Goal: Information Seeking & Learning: Check status

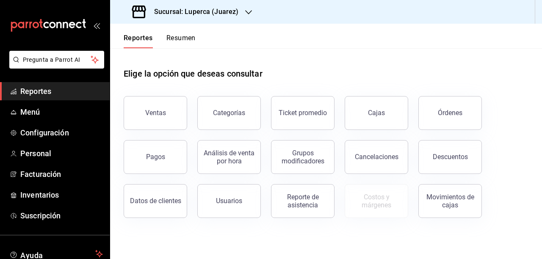
click at [217, 11] on h3 "Sucursal: Luperca (Juarez)" at bounding box center [192, 12] width 91 height 10
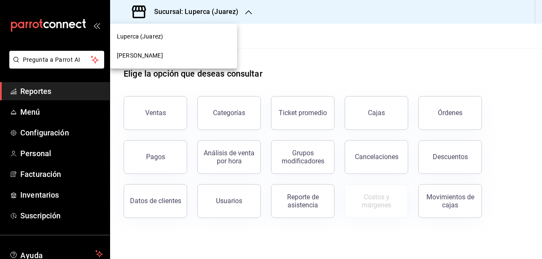
click at [163, 56] on span "[PERSON_NAME]" at bounding box center [140, 55] width 46 height 9
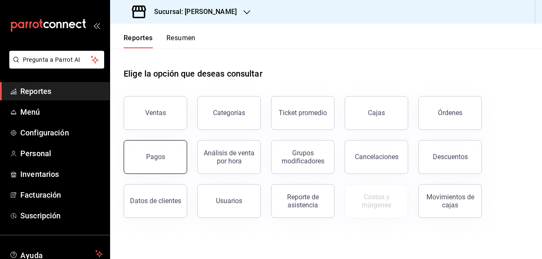
click at [151, 145] on button "Pagos" at bounding box center [155, 157] width 63 height 34
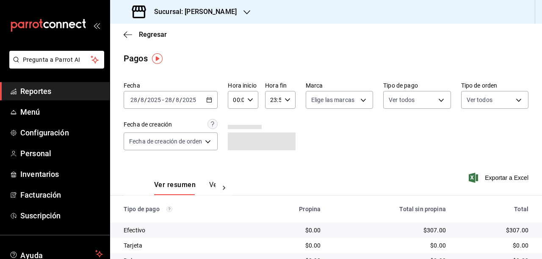
click at [210, 103] on div "[DATE] [DATE] - [DATE] [DATE]" at bounding box center [171, 100] width 94 height 18
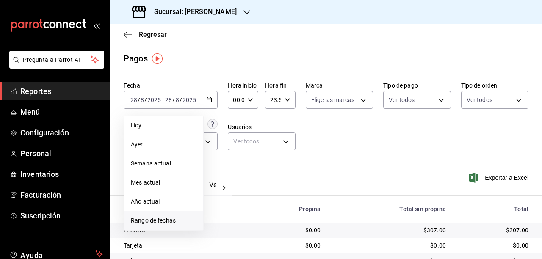
click at [175, 229] on li "Rango de fechas" at bounding box center [163, 220] width 79 height 19
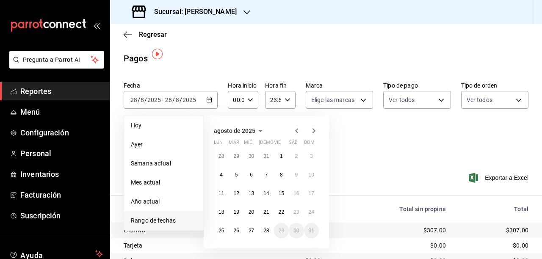
scroll to position [25, 0]
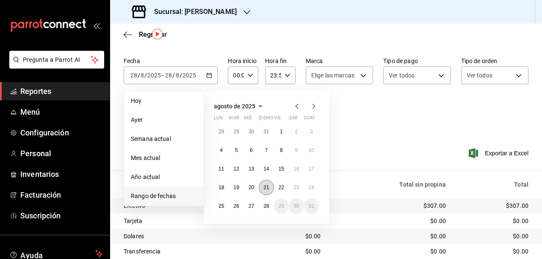
click at [265, 187] on abbr "21" at bounding box center [266, 188] width 6 height 6
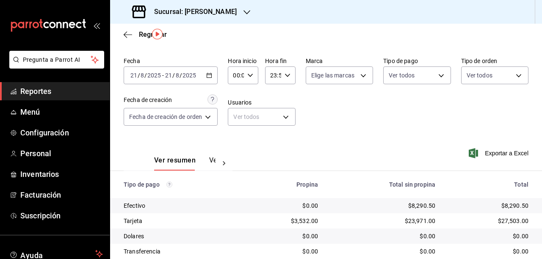
click at [386, 140] on div "Ver resumen Ver pagos Exportar a Excel" at bounding box center [326, 158] width 432 height 45
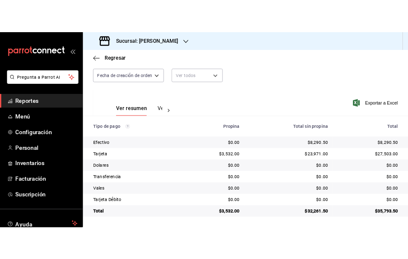
scroll to position [84, 0]
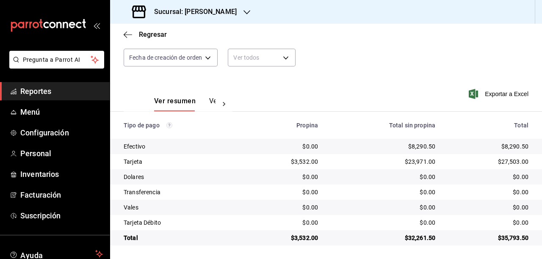
click at [419, 146] on div "$8,290.50" at bounding box center [383, 146] width 104 height 8
copy div "8,290.50"
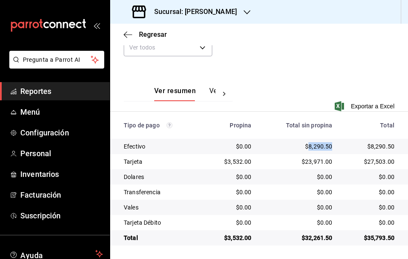
scroll to position [131, 0]
click at [314, 163] on div "$23,971.00" at bounding box center [298, 161] width 67 height 8
copy div "23,971.00"
click at [237, 160] on div "$3,532.00" at bounding box center [230, 161] width 41 height 8
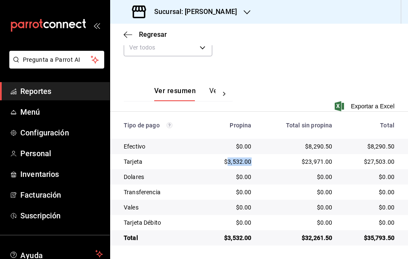
click at [237, 160] on div "$3,532.00" at bounding box center [230, 161] width 41 height 8
copy div "3,532.00"
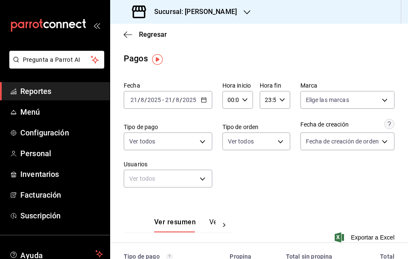
scroll to position [0, 0]
click at [207, 102] on div "[DATE] [DATE] - [DATE] [DATE]" at bounding box center [168, 100] width 88 height 18
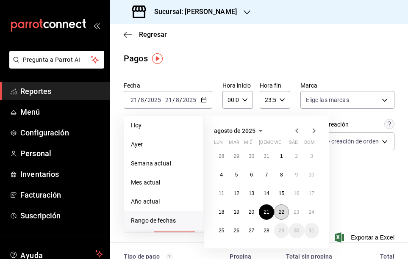
click at [281, 212] on abbr "22" at bounding box center [281, 212] width 6 height 6
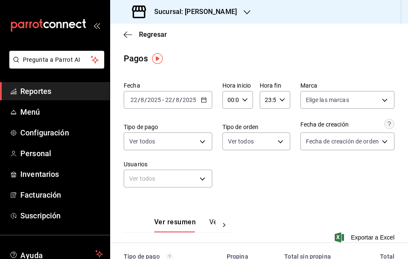
click at [322, 196] on div "Fecha [DATE] [DATE] - [DATE] [DATE] Hora inicio 00:00 Hora inicio Hora fin 23:5…" at bounding box center [259, 137] width 270 height 119
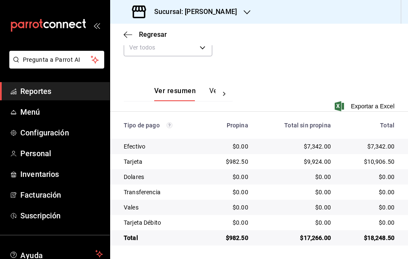
scroll to position [131, 0]
click at [315, 146] on div "$7,342.00" at bounding box center [296, 146] width 69 height 8
copy div "7,342.00"
click at [317, 160] on div "$9,924.00" at bounding box center [296, 161] width 69 height 8
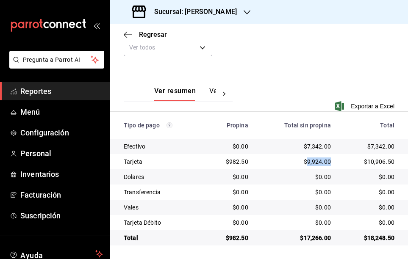
click at [317, 160] on div "$9,924.00" at bounding box center [296, 161] width 69 height 8
copy div "9,924.00"
click at [239, 160] on div "$982.50" at bounding box center [230, 161] width 36 height 8
click at [238, 163] on div "$982.50" at bounding box center [230, 161] width 36 height 8
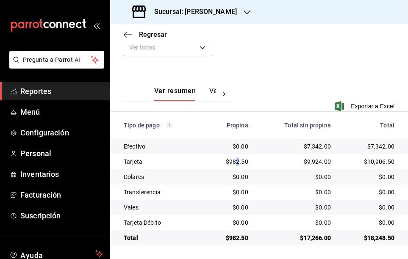
click at [238, 163] on div "$982.50" at bounding box center [230, 161] width 36 height 8
click at [235, 161] on div "$982.50" at bounding box center [230, 161] width 36 height 8
copy div "982.50"
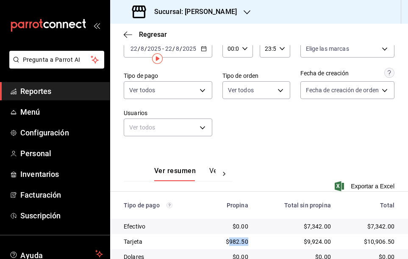
scroll to position [0, 0]
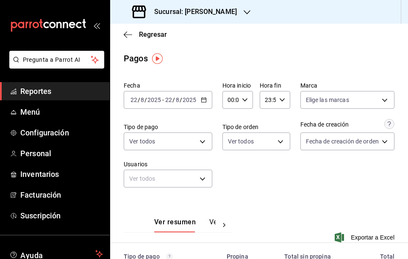
click at [202, 99] on icon "button" at bounding box center [204, 100] width 6 height 6
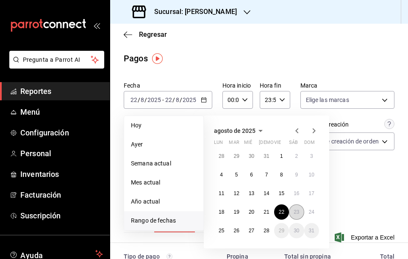
click at [297, 212] on abbr "23" at bounding box center [296, 212] width 6 height 6
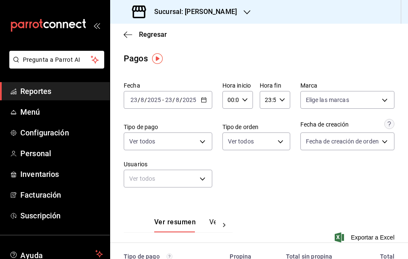
click at [323, 191] on div "Fecha [DATE] [DATE] - [DATE] [DATE] Hora inicio 00:00 Hora inicio Hora fin 23:5…" at bounding box center [259, 137] width 270 height 119
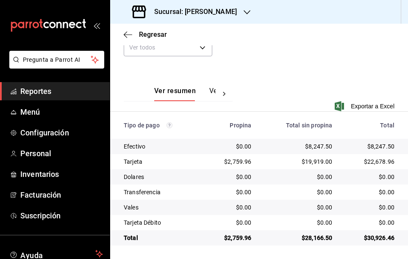
scroll to position [131, 0]
click at [313, 145] on div "$8,247.50" at bounding box center [298, 146] width 67 height 8
copy div "8,247.50"
click at [312, 162] on div "$19,919.00" at bounding box center [298, 161] width 67 height 8
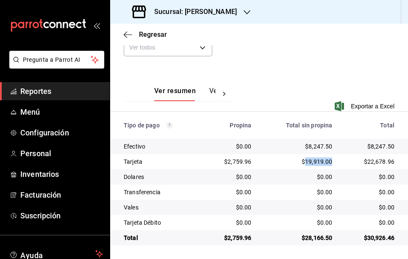
click at [312, 162] on div "$19,919.00" at bounding box center [298, 161] width 67 height 8
copy div "19,919.00"
click at [239, 165] on div "$2,759.96" at bounding box center [230, 161] width 41 height 8
click at [239, 159] on div "$2,759.96" at bounding box center [230, 161] width 41 height 8
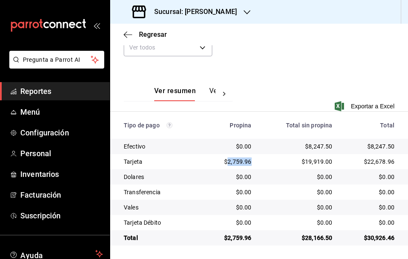
copy div "2,759.96"
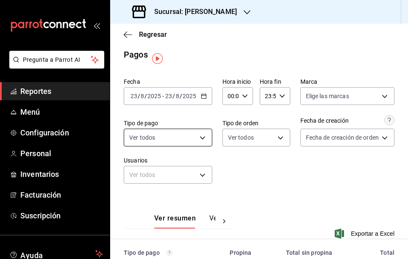
scroll to position [0, 0]
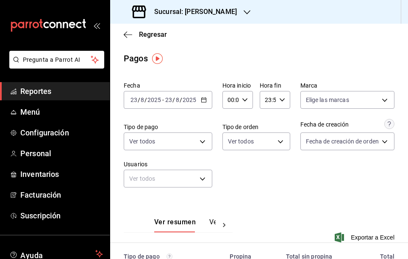
click at [206, 102] on icon "button" at bounding box center [204, 100] width 6 height 6
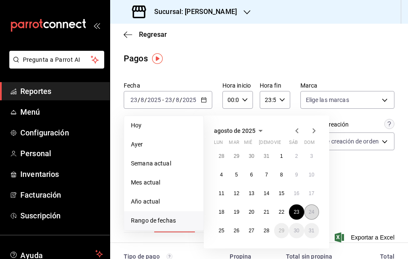
click at [314, 212] on abbr "24" at bounding box center [312, 212] width 6 height 6
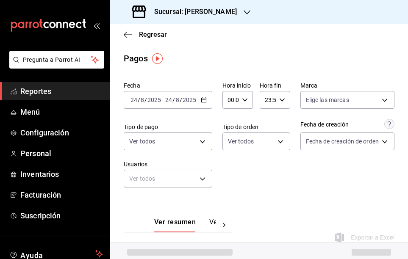
click at [342, 196] on div "Fecha [DATE] [DATE] - [DATE] [DATE] Hora inicio 00:00 Hora inicio Hora fin 23:5…" at bounding box center [259, 137] width 270 height 119
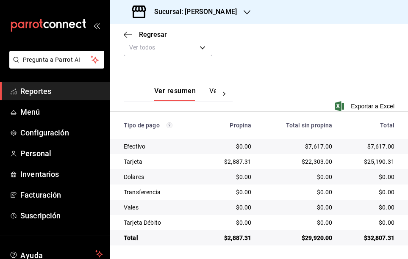
scroll to position [131, 0]
click at [316, 146] on div "$7,617.00" at bounding box center [298, 146] width 67 height 8
copy div "7,617.00"
click at [317, 160] on div "$22,303.00" at bounding box center [298, 161] width 67 height 8
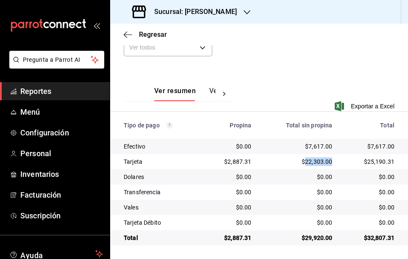
click at [317, 160] on div "$22,303.00" at bounding box center [298, 161] width 67 height 8
click at [236, 163] on div "$2,887.31" at bounding box center [230, 161] width 41 height 8
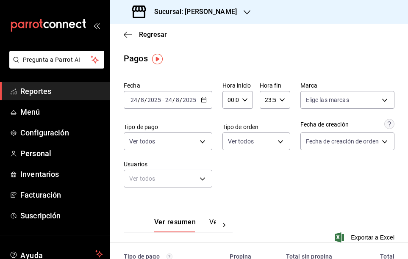
scroll to position [0, 0]
click at [202, 96] on div "[DATE] [DATE] - [DATE] [DATE]" at bounding box center [168, 100] width 88 height 18
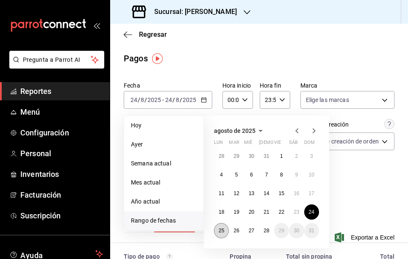
click at [218, 232] on abbr "25" at bounding box center [221, 231] width 6 height 6
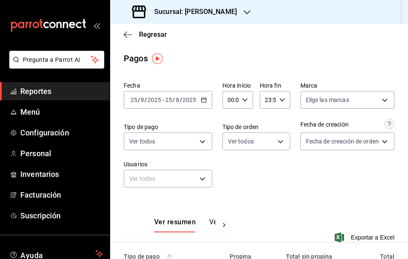
click at [290, 209] on div "Ver resumen Ver pagos Exportar a Excel" at bounding box center [259, 225] width 298 height 55
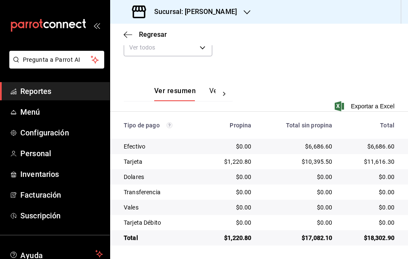
scroll to position [131, 0]
click at [316, 148] on div "$6,686.60" at bounding box center [298, 146] width 67 height 8
click at [314, 163] on div "$10,395.50" at bounding box center [298, 161] width 67 height 8
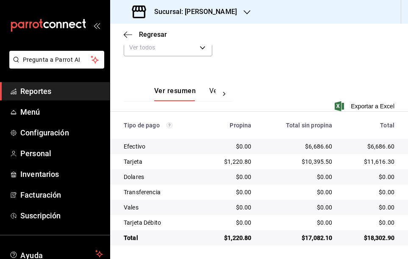
click at [236, 162] on div "$1,220.80" at bounding box center [230, 161] width 41 height 8
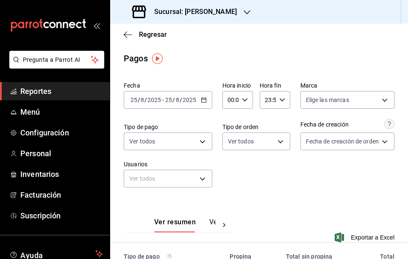
click at [196, 97] on input "2025" at bounding box center [189, 100] width 14 height 7
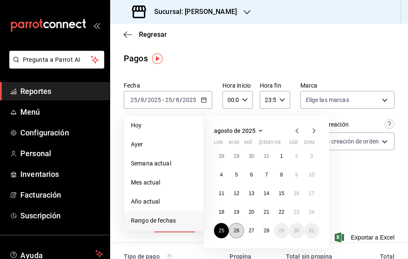
click at [239, 231] on abbr "26" at bounding box center [236, 231] width 6 height 6
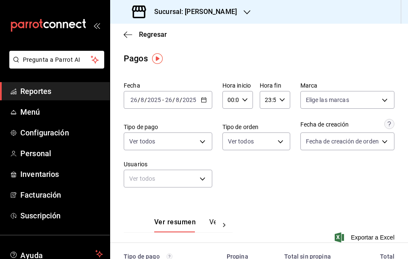
click at [301, 196] on div "Fecha [DATE] [DATE] - [DATE] [DATE] Hora inicio 00:00 Hora inicio Hora fin 23:5…" at bounding box center [259, 137] width 270 height 119
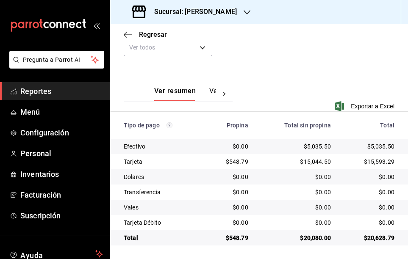
scroll to position [131, 0]
click at [320, 147] on div "$5,035.50" at bounding box center [296, 146] width 69 height 8
click at [314, 145] on div "$5,035.50" at bounding box center [296, 146] width 69 height 8
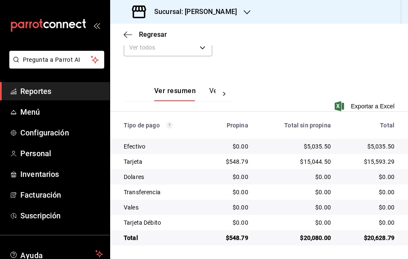
click at [313, 159] on div "$15,044.50" at bounding box center [296, 161] width 69 height 8
click at [234, 161] on div "$548.79" at bounding box center [230, 161] width 36 height 8
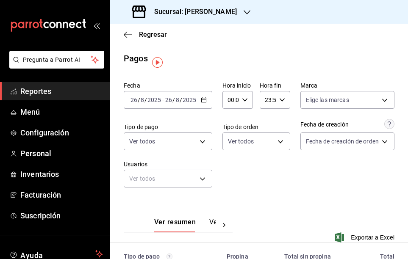
scroll to position [0, 0]
click at [204, 105] on div "[DATE] [DATE] - [DATE] [DATE]" at bounding box center [168, 100] width 88 height 18
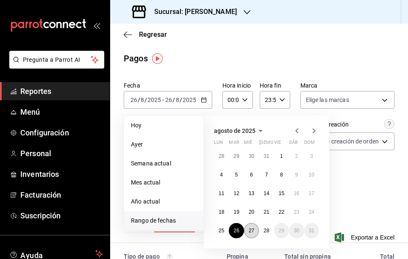
click at [250, 234] on button "27" at bounding box center [251, 230] width 15 height 15
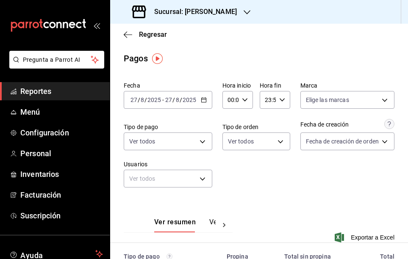
click at [282, 205] on div "Ver resumen Ver pagos Exportar a Excel" at bounding box center [259, 225] width 298 height 55
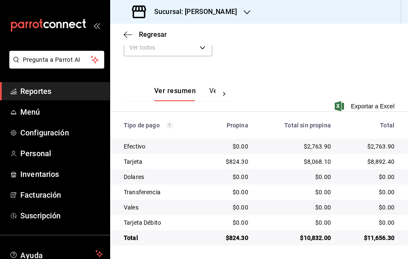
scroll to position [131, 0]
click at [315, 146] on div "$2,763.90" at bounding box center [296, 146] width 69 height 8
click at [316, 161] on div "$8,068.10" at bounding box center [296, 161] width 69 height 8
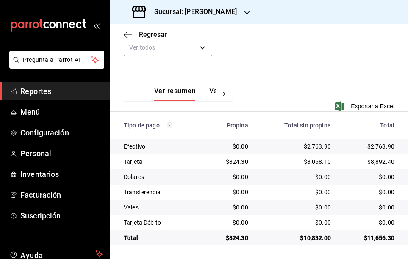
click at [238, 160] on div "$824.30" at bounding box center [230, 161] width 36 height 8
click at [236, 161] on div "$824.30" at bounding box center [230, 161] width 36 height 8
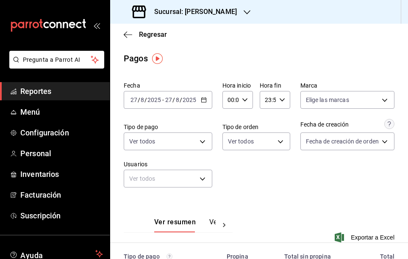
scroll to position [0, 0]
click at [209, 98] on div "[DATE] [DATE] - [DATE] [DATE]" at bounding box center [168, 100] width 88 height 18
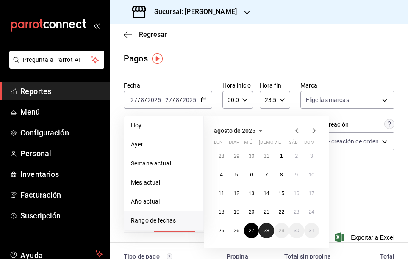
click at [267, 234] on button "28" at bounding box center [266, 230] width 15 height 15
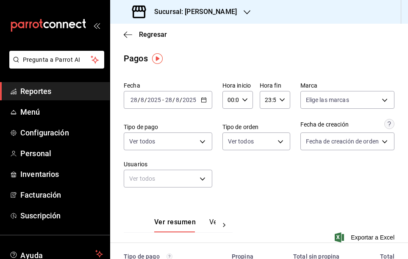
click at [326, 182] on div "Fecha [DATE] [DATE] - [DATE] [DATE] Hora inicio 00:00 Hora inicio Hora fin 23:5…" at bounding box center [259, 137] width 270 height 119
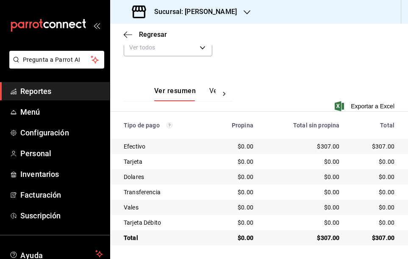
scroll to position [131, 0]
click at [327, 146] on div "$307.00" at bounding box center [303, 146] width 73 height 8
click at [260, 156] on td "$0.00" at bounding box center [303, 161] width 86 height 15
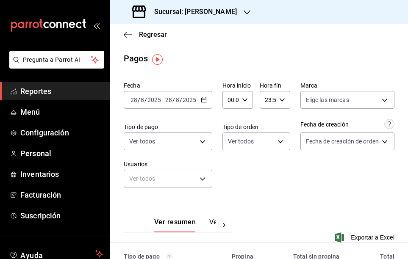
scroll to position [0, 0]
click at [221, 11] on h3 "Sucursal: [PERSON_NAME]" at bounding box center [191, 12] width 89 height 10
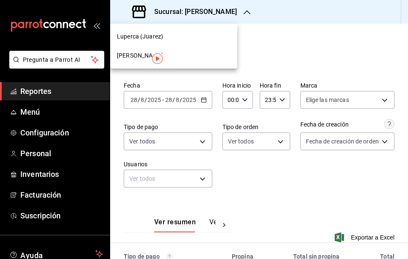
click at [186, 35] on div "Luperca (Juarez)" at bounding box center [173, 36] width 113 height 9
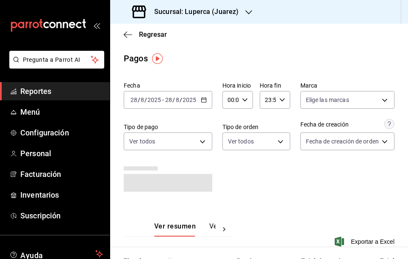
click at [204, 100] on icon "button" at bounding box center [204, 100] width 6 height 6
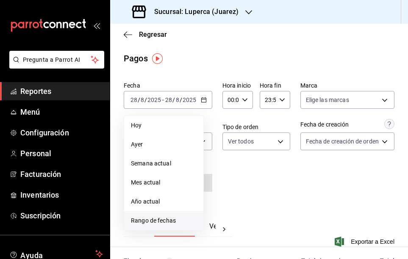
click at [175, 221] on span "Rango de fechas" at bounding box center [164, 220] width 66 height 9
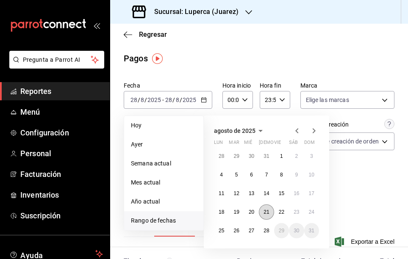
click at [265, 215] on abbr "21" at bounding box center [266, 212] width 6 height 6
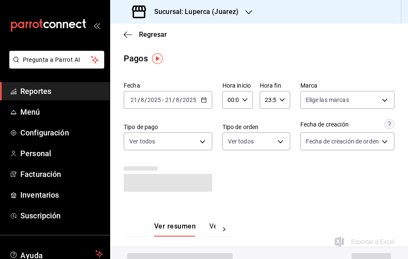
click at [291, 200] on div "Fecha [DATE] [DATE] - [DATE] [DATE] Hora inicio 00:00 Hora inicio Hora fin 23:5…" at bounding box center [259, 140] width 270 height 124
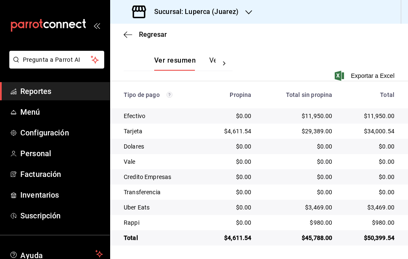
scroll to position [162, 0]
click at [316, 115] on div "$11,950.00" at bounding box center [298, 116] width 67 height 8
click at [315, 129] on div "$29,389.00" at bounding box center [298, 131] width 67 height 8
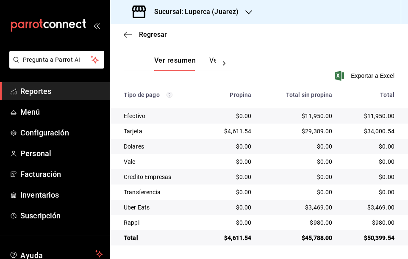
click at [321, 204] on div "$3,469.00" at bounding box center [298, 207] width 67 height 8
click at [314, 209] on div "$3,469.00" at bounding box center [298, 207] width 67 height 8
click at [321, 223] on div "$980.00" at bounding box center [298, 222] width 67 height 8
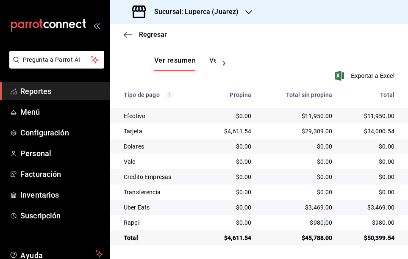
click at [321, 223] on div "$980.00" at bounding box center [298, 222] width 67 height 8
click at [318, 221] on div "$980.00" at bounding box center [298, 222] width 67 height 8
click at [238, 132] on div "$4,611.54" at bounding box center [230, 131] width 41 height 8
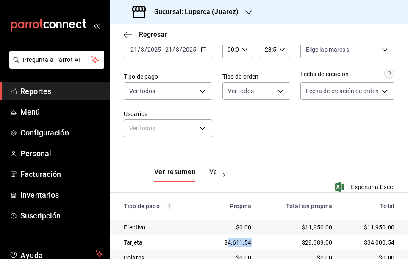
scroll to position [50, 0]
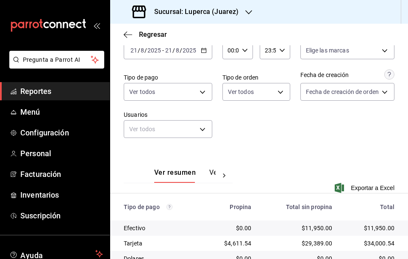
click at [208, 50] on div "[DATE] [DATE] - [DATE] [DATE]" at bounding box center [168, 50] width 88 height 18
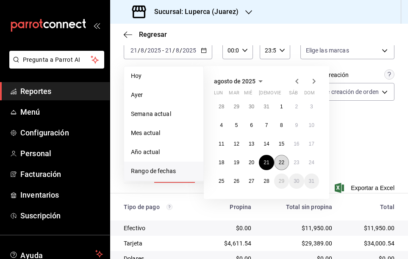
click at [281, 163] on abbr "22" at bounding box center [281, 163] width 6 height 6
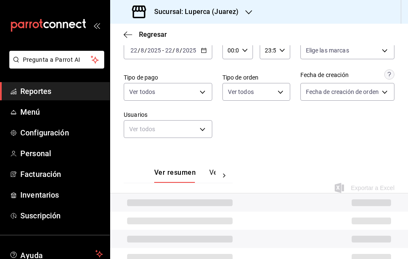
click at [306, 151] on div "Ver resumen Ver pagos Exportar a Excel" at bounding box center [259, 175] width 298 height 55
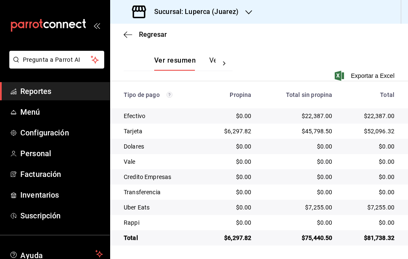
scroll to position [162, 0]
click at [314, 116] on div "$22,387.00" at bounding box center [298, 116] width 67 height 8
click at [311, 132] on div "$45,798.50" at bounding box center [298, 131] width 67 height 8
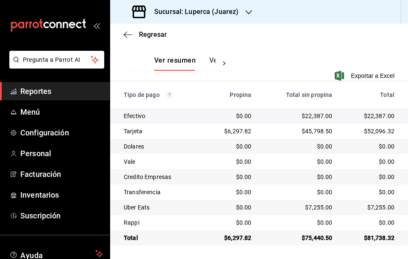
click at [316, 130] on div "$45,798.50" at bounding box center [298, 131] width 67 height 8
click at [319, 204] on div "$7,255.00" at bounding box center [298, 207] width 67 height 8
click at [240, 130] on div "$6,297.82" at bounding box center [230, 131] width 41 height 8
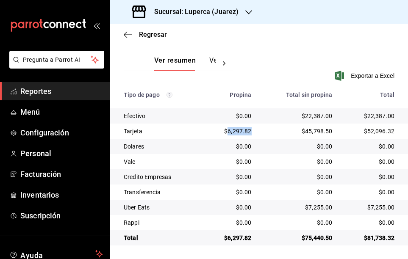
click at [240, 130] on div "$6,297.82" at bounding box center [230, 131] width 41 height 8
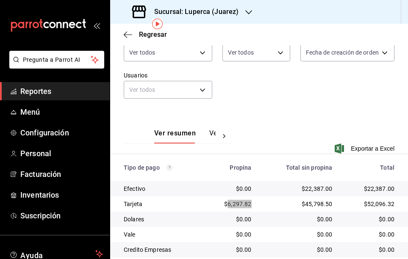
scroll to position [18, 0]
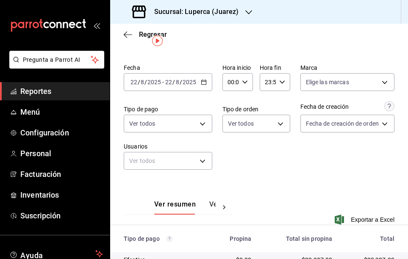
click at [202, 80] on \(Stroke\) "button" at bounding box center [203, 82] width 5 height 5
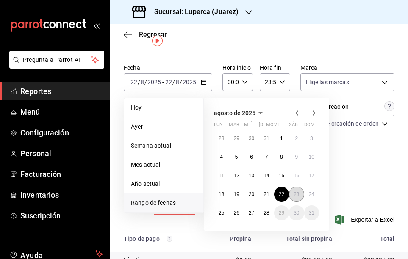
click at [297, 190] on button "23" at bounding box center [296, 194] width 15 height 15
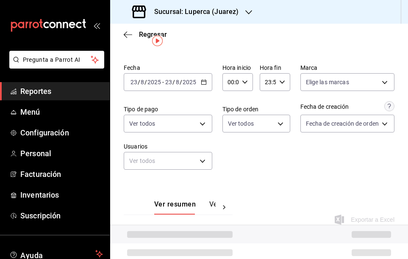
click at [325, 174] on div "Fecha [DATE] [DATE] - [DATE] [DATE] Hora inicio 00:00 Hora inicio Hora fin 23:5…" at bounding box center [259, 120] width 270 height 119
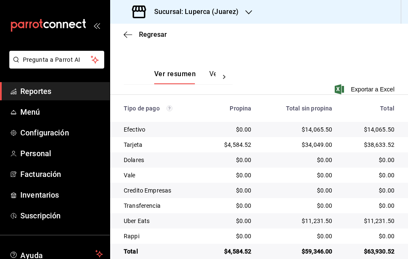
scroll to position [149, 0]
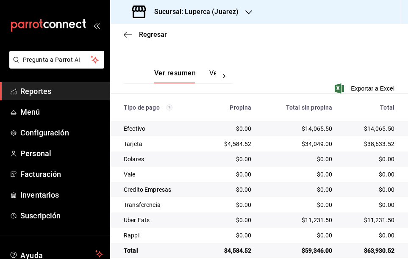
click at [317, 127] on div "$14,065.50" at bounding box center [298, 128] width 67 height 8
click at [316, 140] on div "$34,049.00" at bounding box center [298, 144] width 67 height 8
click at [319, 218] on div "$11,231.50" at bounding box center [298, 220] width 67 height 8
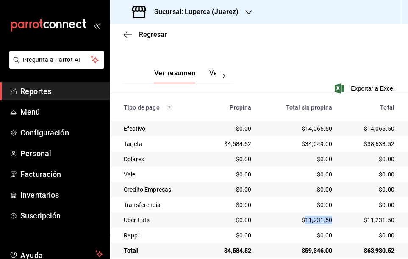
click at [319, 218] on div "$11,231.50" at bounding box center [298, 220] width 67 height 8
click at [237, 144] on div "$4,584.52" at bounding box center [230, 144] width 41 height 8
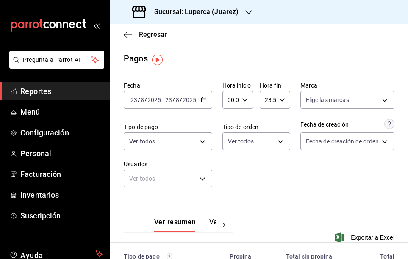
scroll to position [0, 0]
click at [205, 98] on icon "button" at bounding box center [204, 100] width 6 height 6
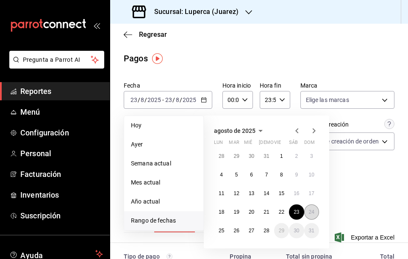
click at [314, 210] on abbr "24" at bounding box center [312, 212] width 6 height 6
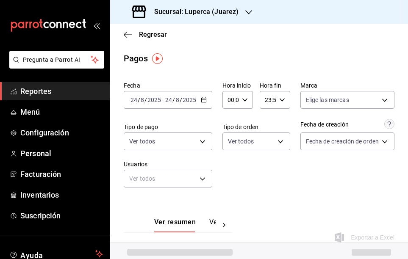
click at [358, 189] on div "Fecha [DATE] [DATE] - [DATE] [DATE] Hora inicio 00:00 Hora inicio Hora fin 23:5…" at bounding box center [259, 137] width 270 height 119
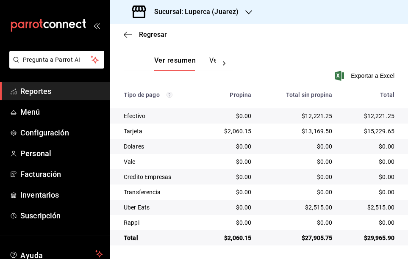
scroll to position [162, 0]
click at [314, 113] on div "$12,221.25" at bounding box center [298, 116] width 67 height 8
click at [319, 129] on div "$13,169.50" at bounding box center [298, 131] width 67 height 8
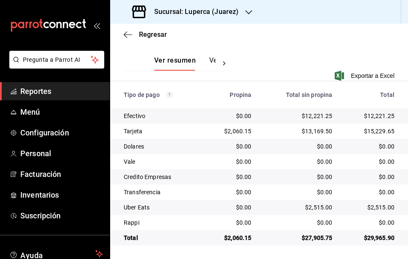
click at [323, 208] on div "$2,515.00" at bounding box center [298, 207] width 67 height 8
click at [320, 208] on div "$2,515.00" at bounding box center [298, 207] width 67 height 8
click at [238, 130] on div "$2,060.15" at bounding box center [230, 131] width 41 height 8
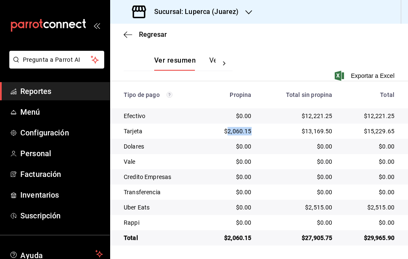
click at [238, 130] on div "$2,060.15" at bounding box center [230, 131] width 41 height 8
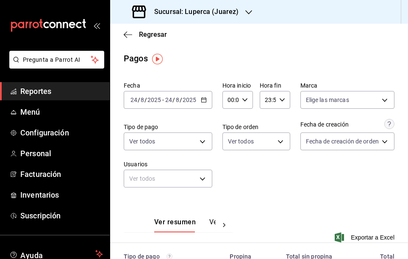
scroll to position [0, 0]
click at [208, 98] on div "[DATE] [DATE] - [DATE] [DATE]" at bounding box center [168, 100] width 88 height 18
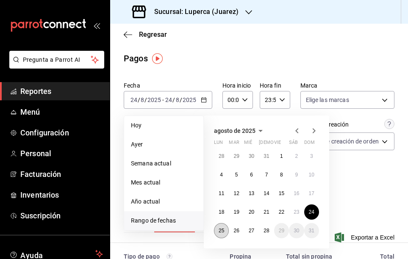
click at [222, 229] on abbr "25" at bounding box center [221, 231] width 6 height 6
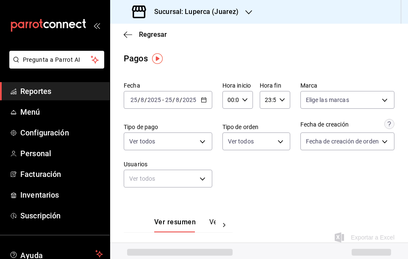
click at [326, 200] on div "Ver resumen Ver pagos Exportar a Excel" at bounding box center [259, 225] width 298 height 55
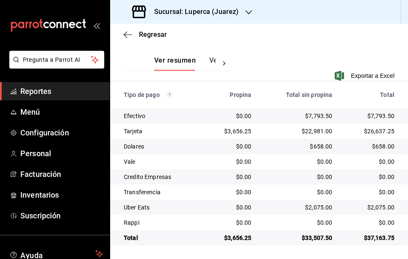
scroll to position [162, 0]
click at [316, 115] on div "$7,793.50" at bounding box center [298, 116] width 67 height 8
click at [316, 130] on div "$22,981.00" at bounding box center [298, 131] width 67 height 8
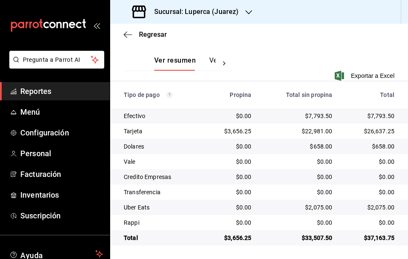
click at [317, 148] on div "$658.00" at bounding box center [298, 146] width 67 height 8
click at [316, 206] on div "$2,075.00" at bounding box center [298, 207] width 67 height 8
click at [241, 130] on div "$3,656.25" at bounding box center [230, 131] width 41 height 8
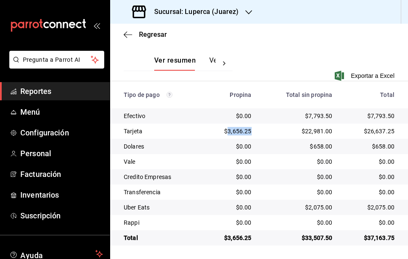
click at [241, 130] on div "$3,656.25" at bounding box center [230, 131] width 41 height 8
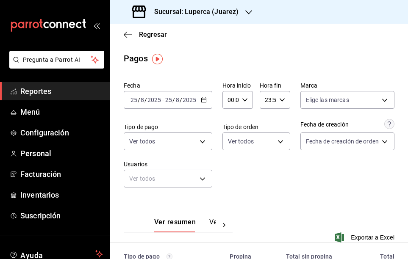
scroll to position [0, 0]
click at [210, 97] on div "[DATE] [DATE] - [DATE] [DATE]" at bounding box center [168, 100] width 88 height 18
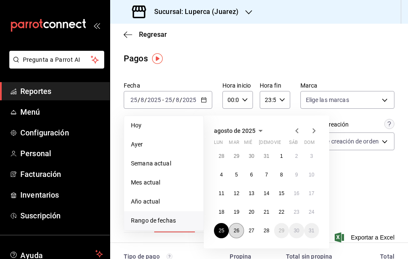
click at [241, 230] on button "26" at bounding box center [236, 230] width 15 height 15
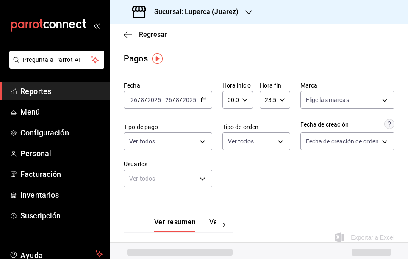
click at [301, 186] on div "Fecha [DATE] [DATE] - [DATE] [DATE] Hora inicio 00:00 Hora inicio Hora fin 23:5…" at bounding box center [259, 137] width 270 height 119
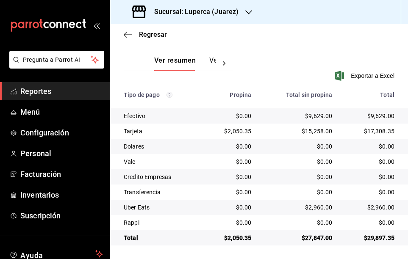
scroll to position [162, 0]
click at [316, 114] on div "$9,629.00" at bounding box center [298, 116] width 67 height 8
click at [314, 131] on div "$15,258.00" at bounding box center [298, 131] width 67 height 8
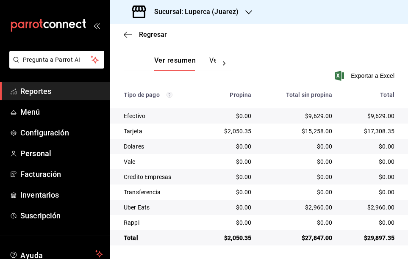
click at [317, 206] on div "$2,960.00" at bounding box center [298, 207] width 67 height 8
click at [243, 131] on div "$2,050.35" at bounding box center [230, 131] width 41 height 8
click at [238, 130] on div "$2,050.35" at bounding box center [230, 131] width 41 height 8
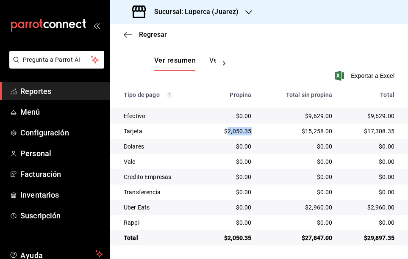
click at [238, 130] on div "$2,050.35" at bounding box center [230, 131] width 41 height 8
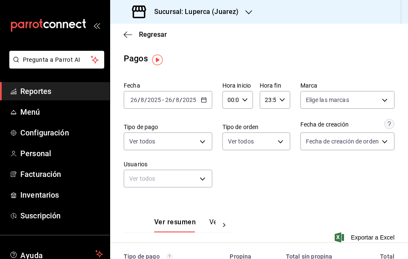
scroll to position [0, 0]
click at [207, 96] on div "[DATE] [DATE] - [DATE] [DATE]" at bounding box center [168, 100] width 88 height 18
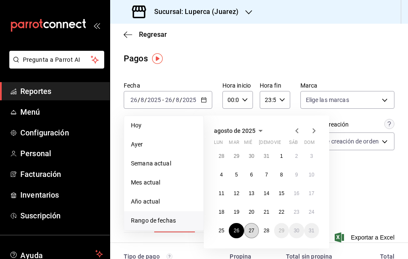
click at [251, 232] on abbr "27" at bounding box center [251, 231] width 6 height 6
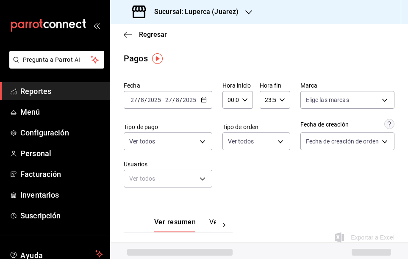
click at [306, 175] on div "Fecha [DATE] [DATE] - [DATE] [DATE] Hora inicio 00:00 Hora inicio Hora fin 23:5…" at bounding box center [259, 137] width 270 height 119
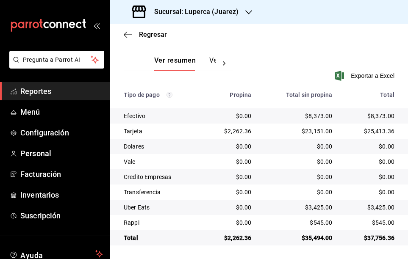
scroll to position [162, 0]
click at [312, 111] on td "$8,373.00" at bounding box center [298, 115] width 81 height 15
click at [318, 116] on div "$8,373.00" at bounding box center [298, 116] width 67 height 8
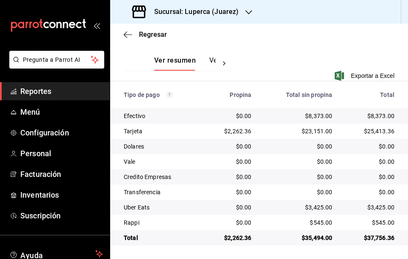
click at [315, 127] on td "$23,151.00" at bounding box center [298, 131] width 81 height 15
click at [315, 131] on div "$23,151.00" at bounding box center [298, 131] width 67 height 8
click at [322, 205] on div "$3,425.00" at bounding box center [298, 207] width 67 height 8
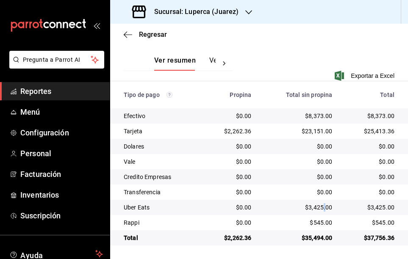
click at [322, 205] on div "$3,425.00" at bounding box center [298, 207] width 67 height 8
click at [312, 207] on div "$3,425.00" at bounding box center [298, 207] width 67 height 8
click at [318, 223] on div "$545.00" at bounding box center [298, 222] width 67 height 8
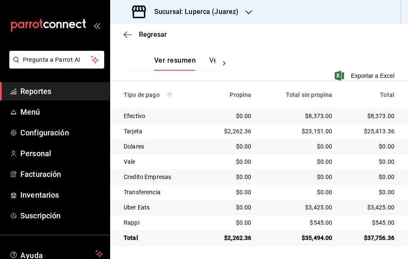
click at [240, 132] on div "$2,262.36" at bounding box center [230, 131] width 41 height 8
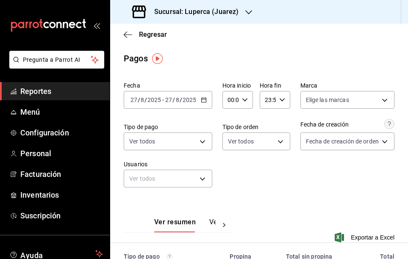
scroll to position [0, 0]
click at [203, 100] on icon "button" at bounding box center [204, 100] width 6 height 6
click at [260, 65] on main "Regresar Pagos Fecha [DATE] [DATE] - [DATE] [DATE] Hora inicio 00:00 Hora inici…" at bounding box center [259, 222] width 298 height 397
